Goal: Task Accomplishment & Management: Manage account settings

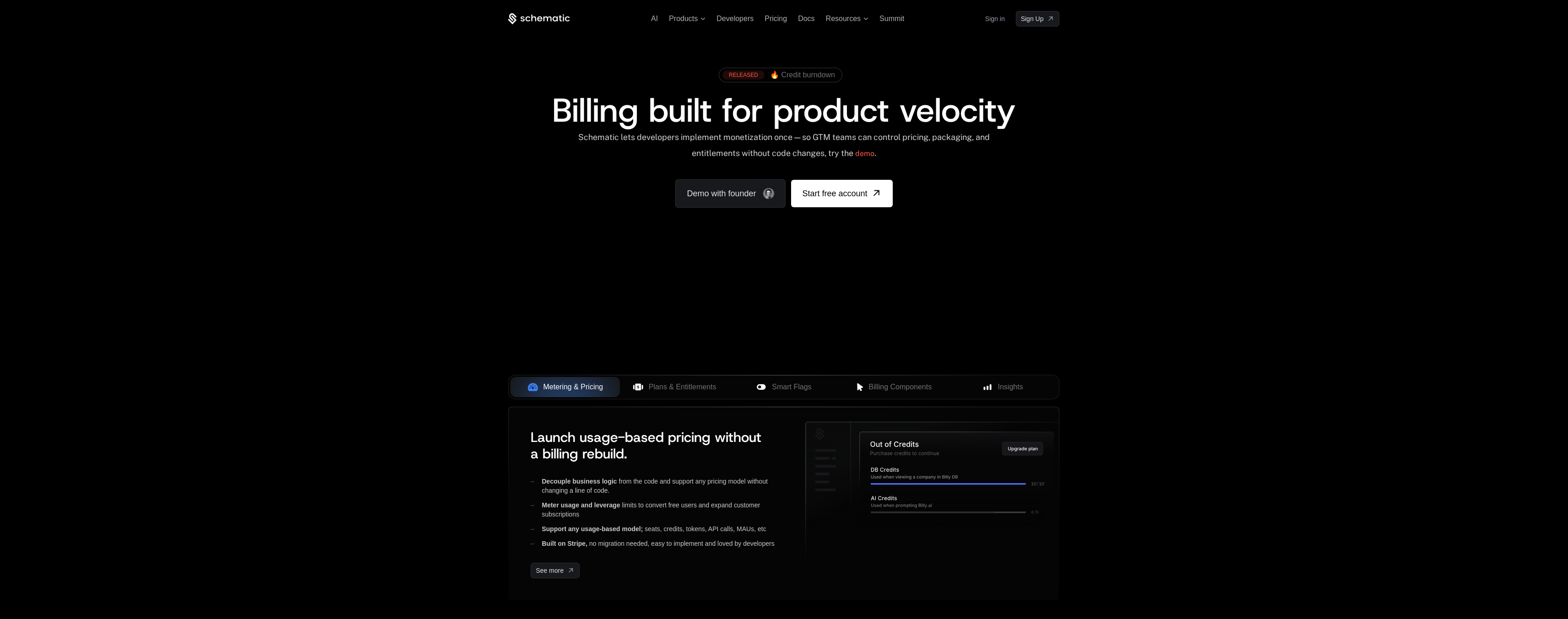
click at [986, 24] on link "Sign in" at bounding box center [995, 19] width 20 height 15
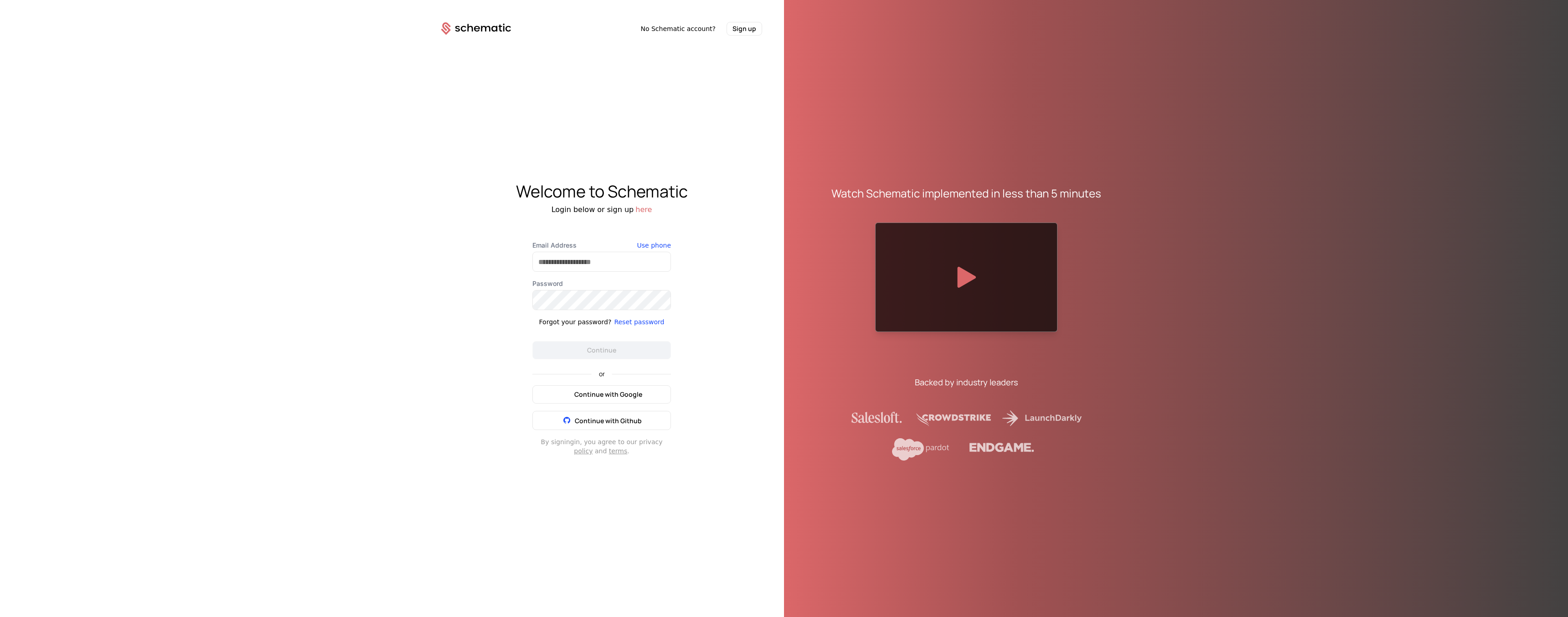
click at [639, 393] on span "Continue with Google" at bounding box center [609, 394] width 68 height 9
